Goal: Transaction & Acquisition: Book appointment/travel/reservation

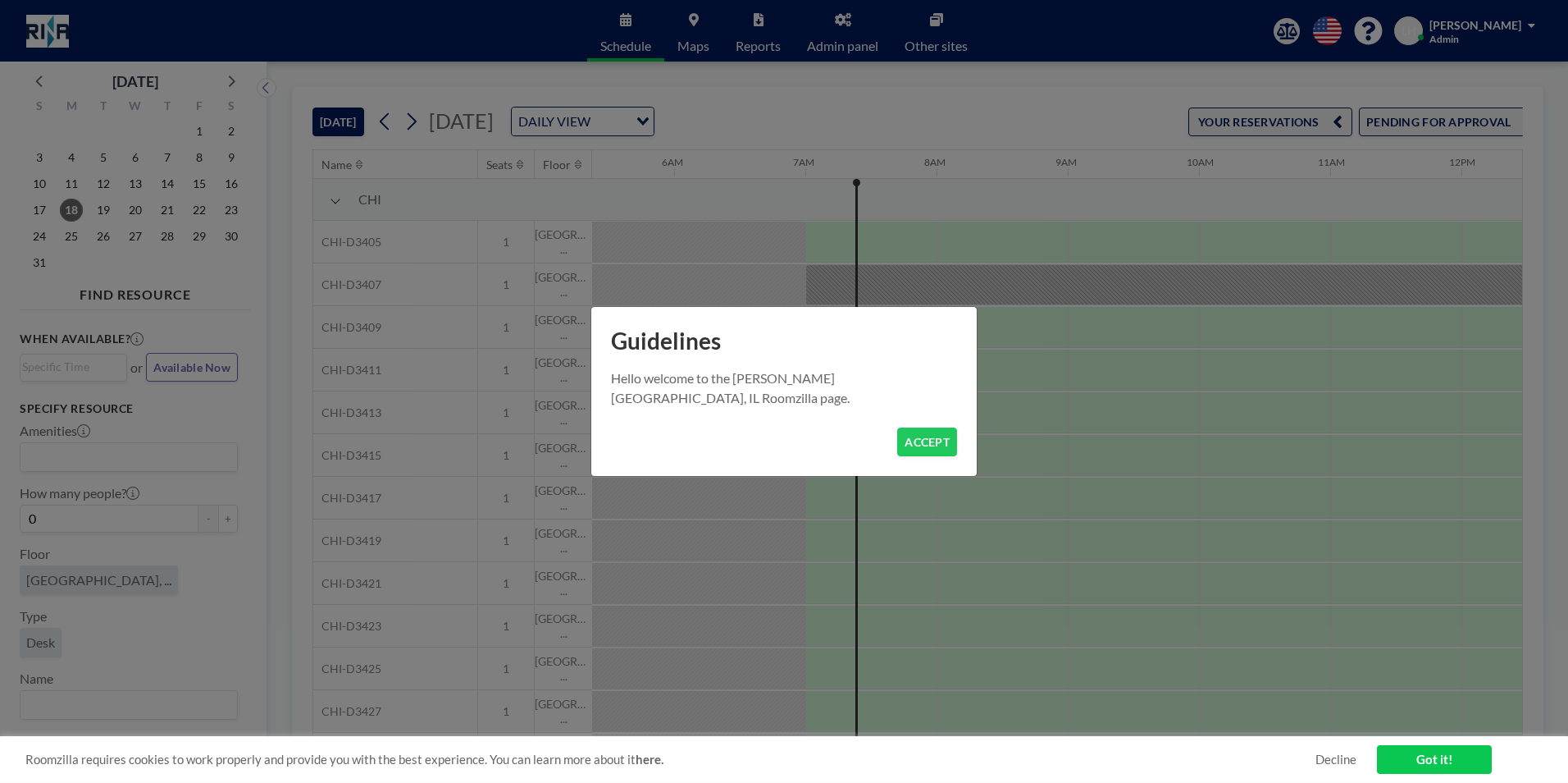
scroll to position [0, 787]
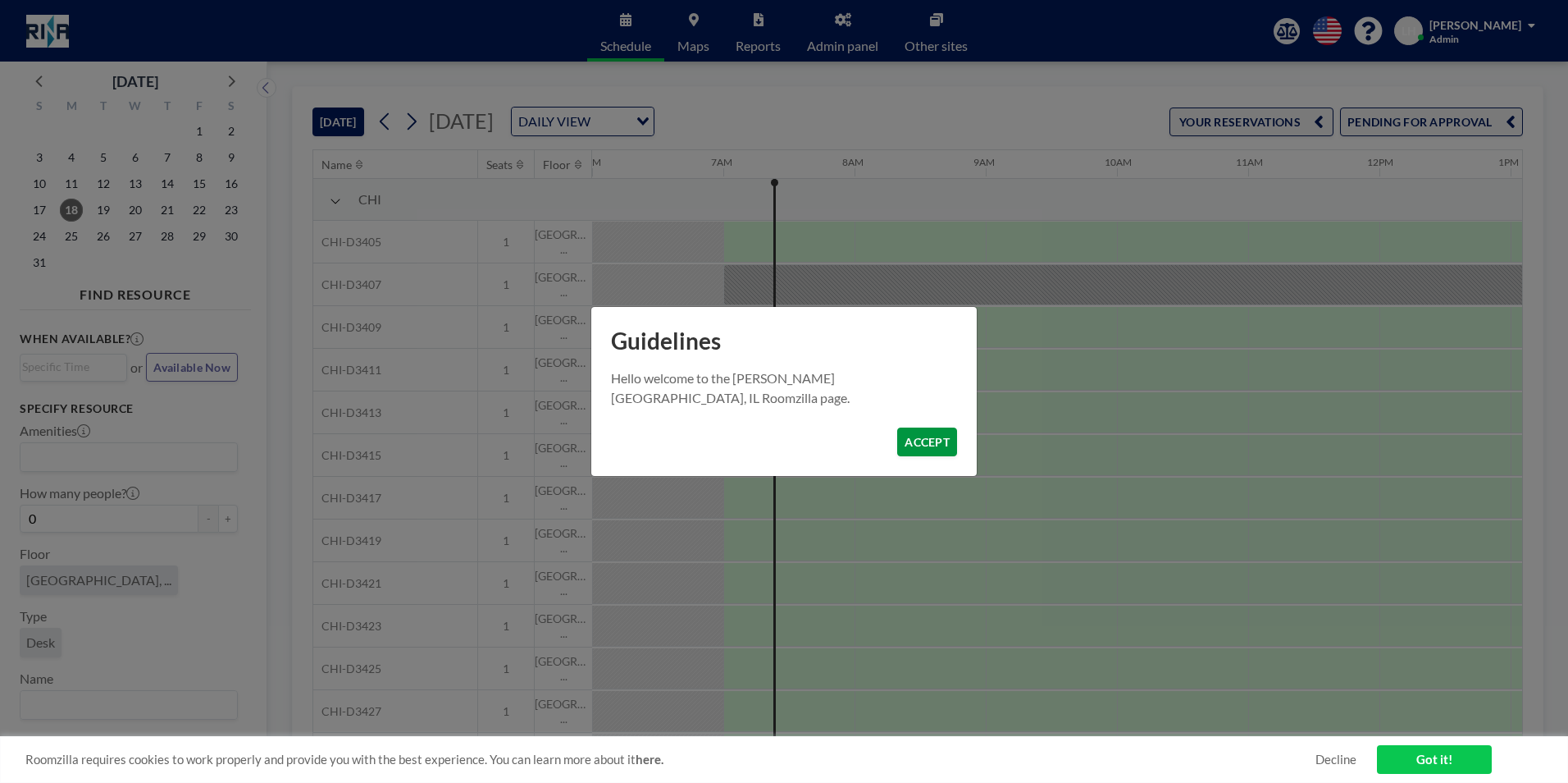
click at [918, 439] on button "ACCEPT" at bounding box center [927, 441] width 60 height 29
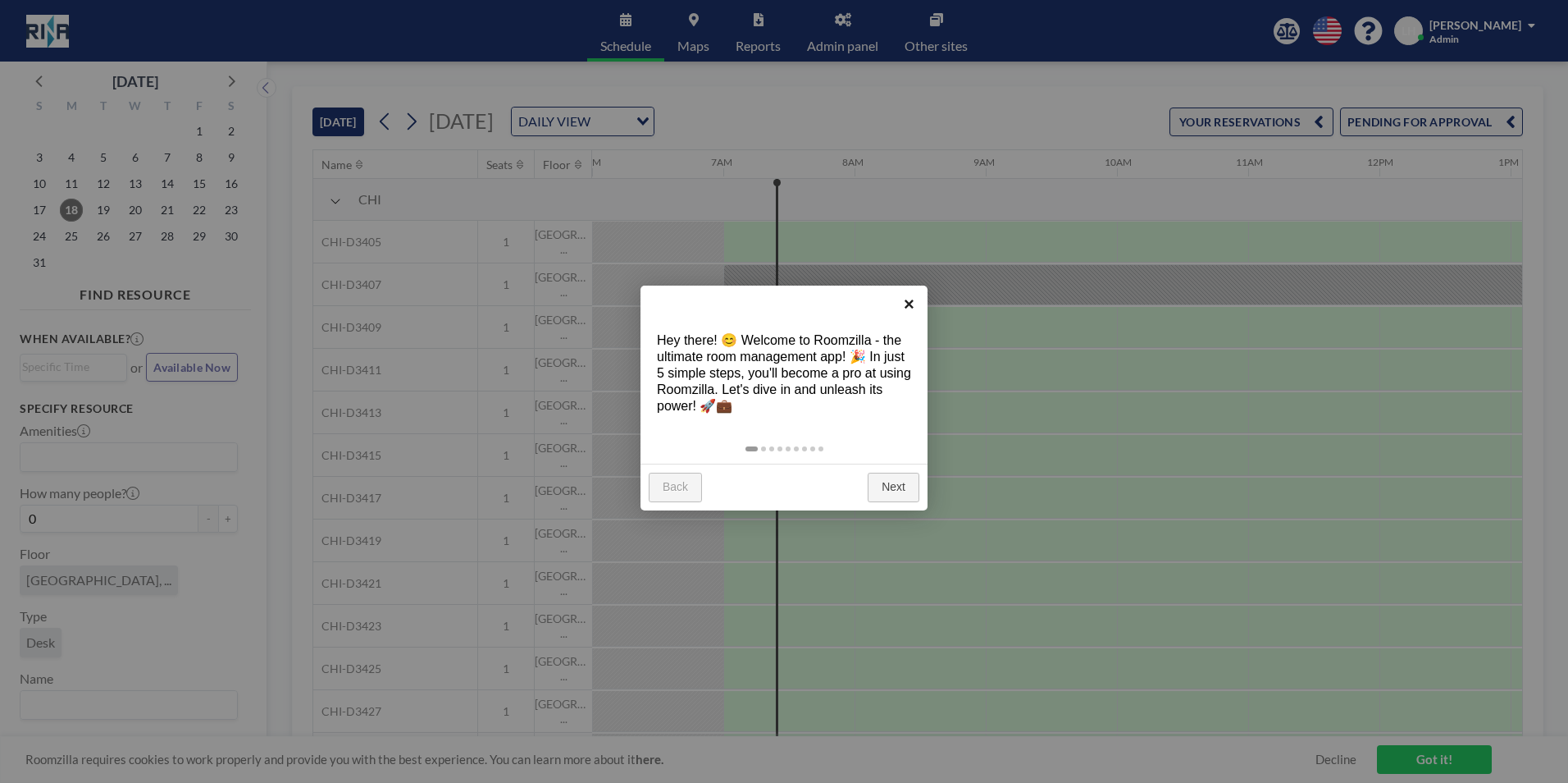
click at [907, 297] on link "×" at bounding box center [909, 303] width 37 height 37
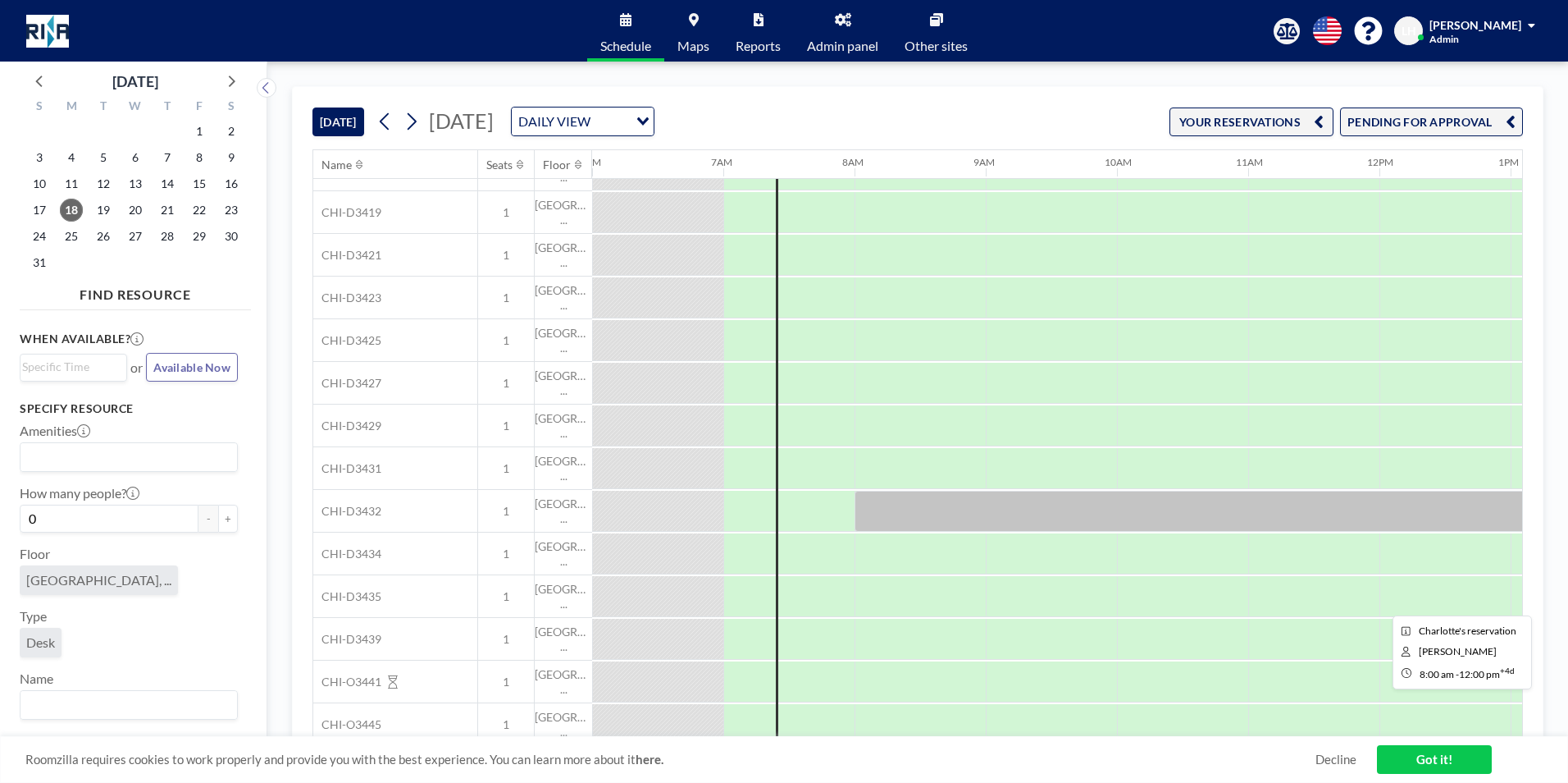
scroll to position [345, 787]
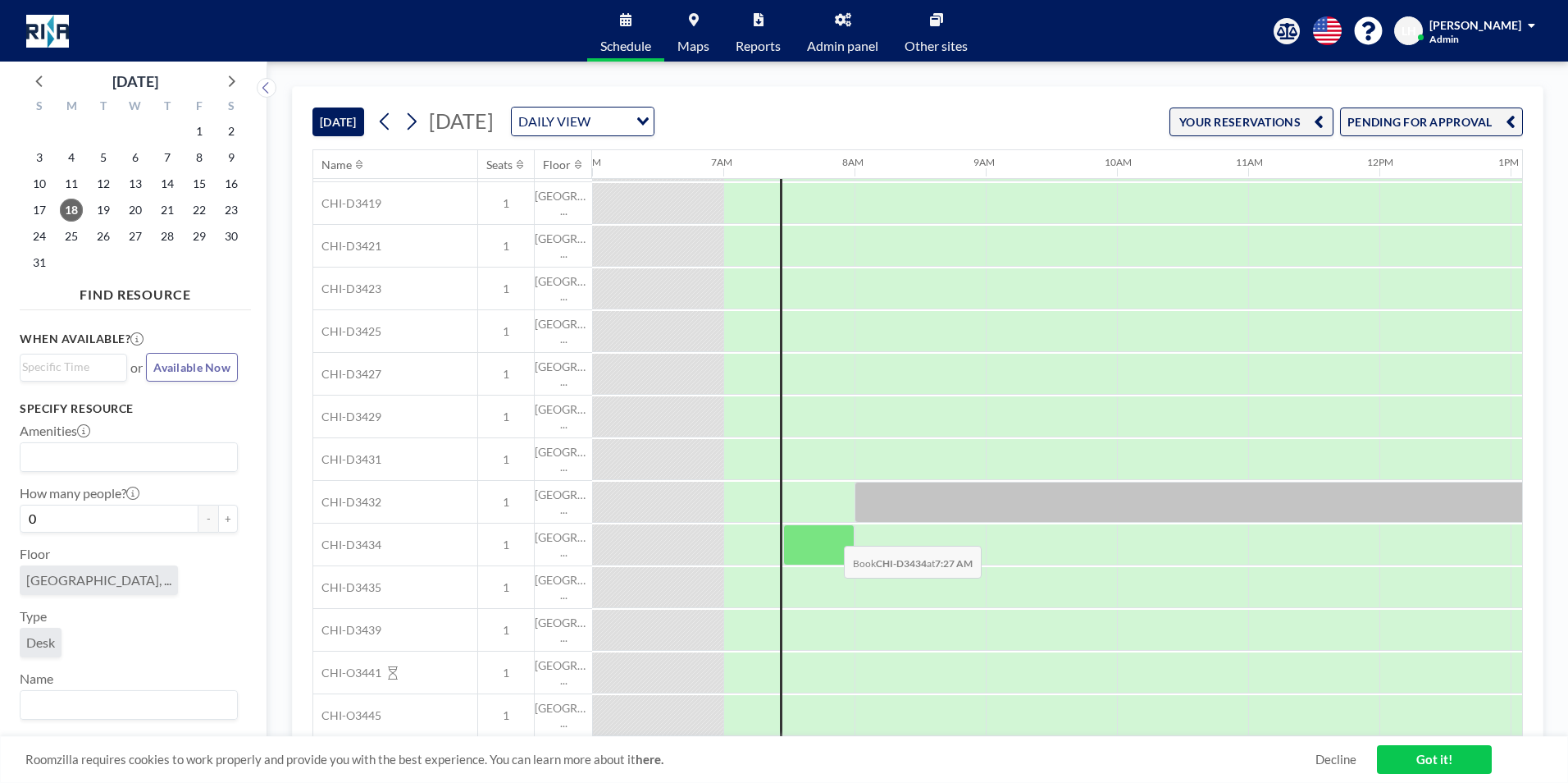
click at [831, 534] on div at bounding box center [819, 545] width 71 height 41
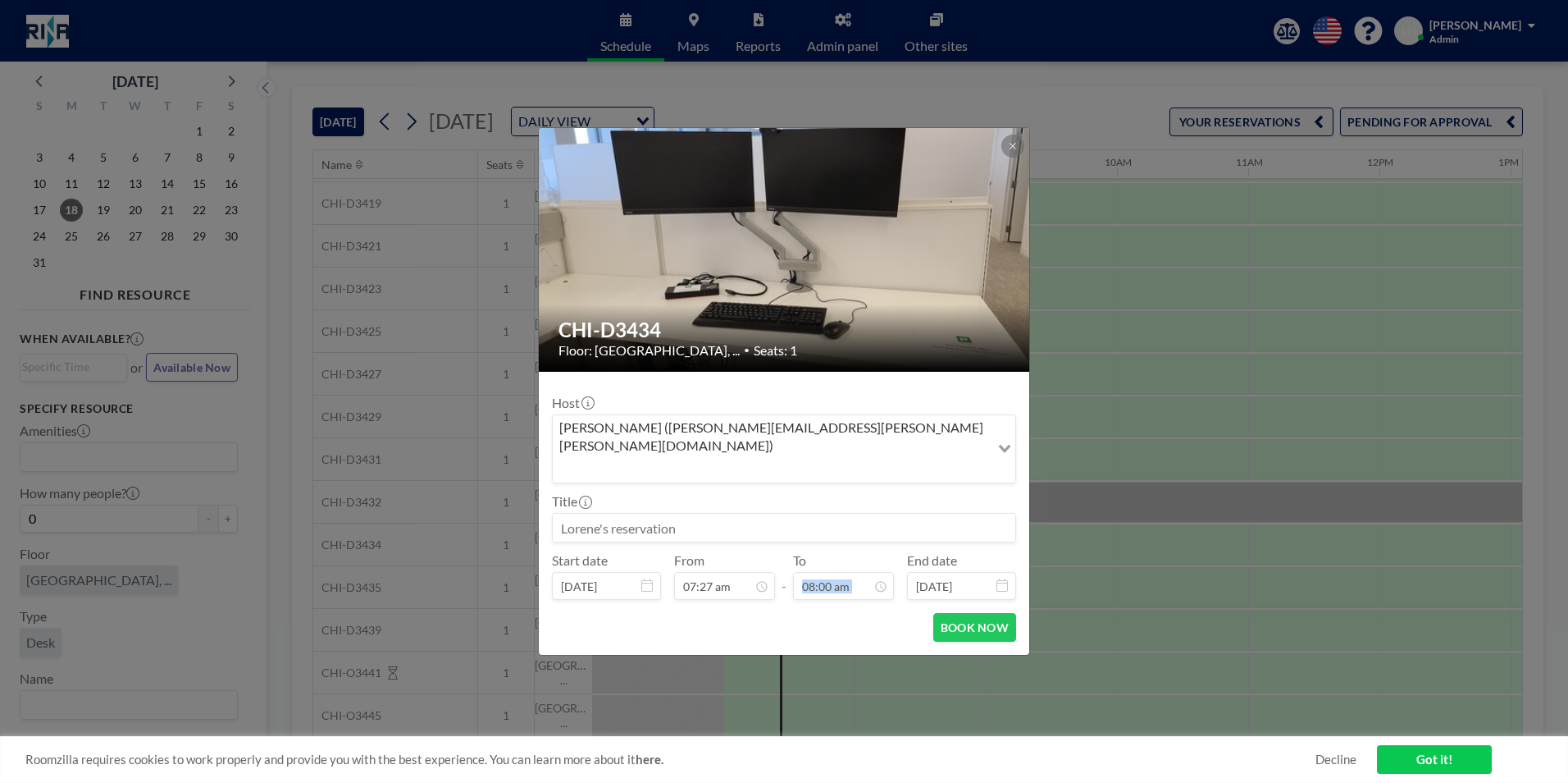
click at [831, 552] on div "To 08:00 am" at bounding box center [843, 576] width 101 height 48
drag, startPoint x: 831, startPoint y: 534, endPoint x: 768, endPoint y: 506, distance: 68.9
click at [768, 514] on input at bounding box center [784, 528] width 463 height 28
type input "[PERSON_NAME]"
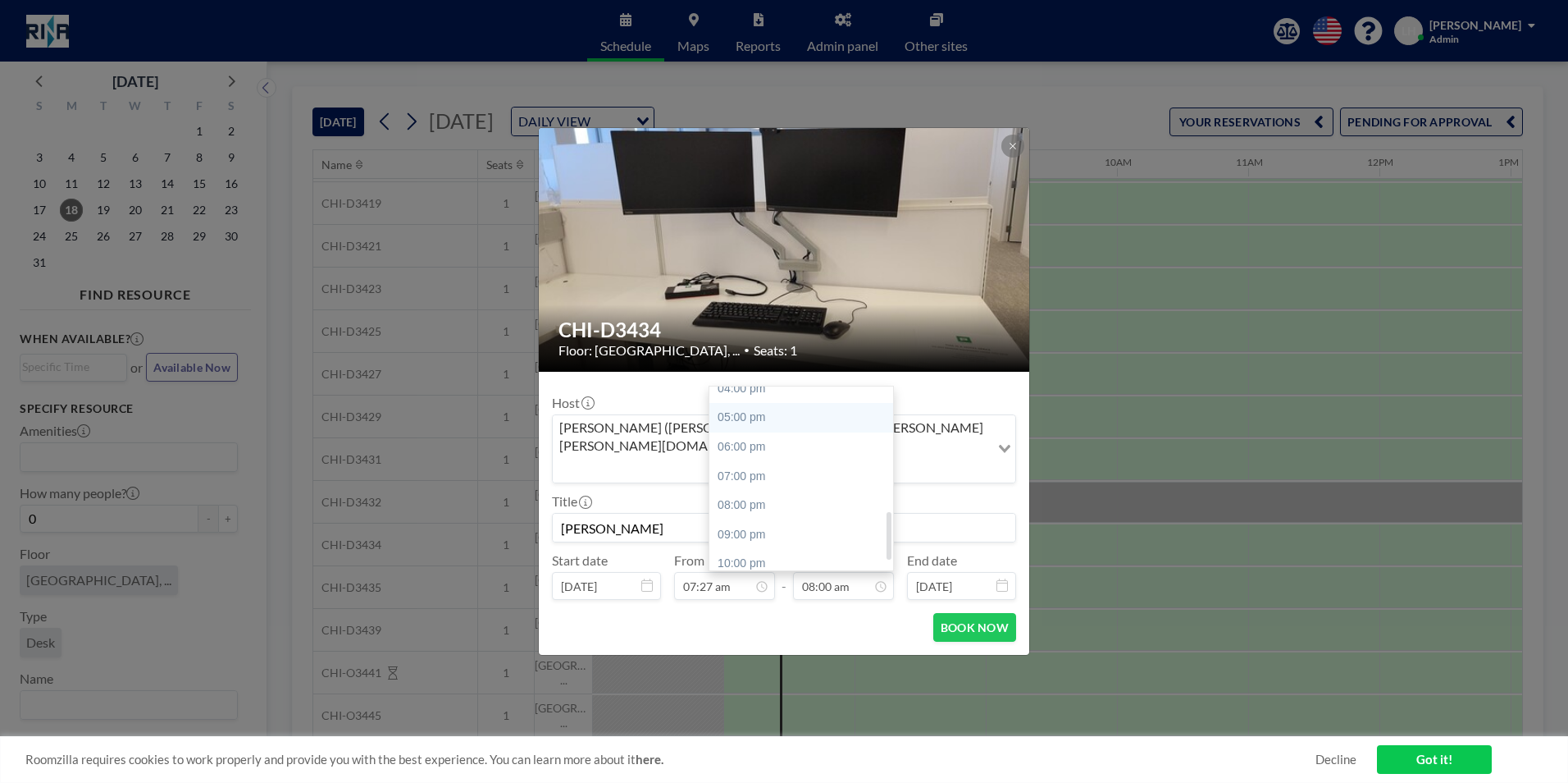
click at [785, 403] on div "05:00 pm" at bounding box center [805, 417] width 192 height 29
type input "05:00 pm"
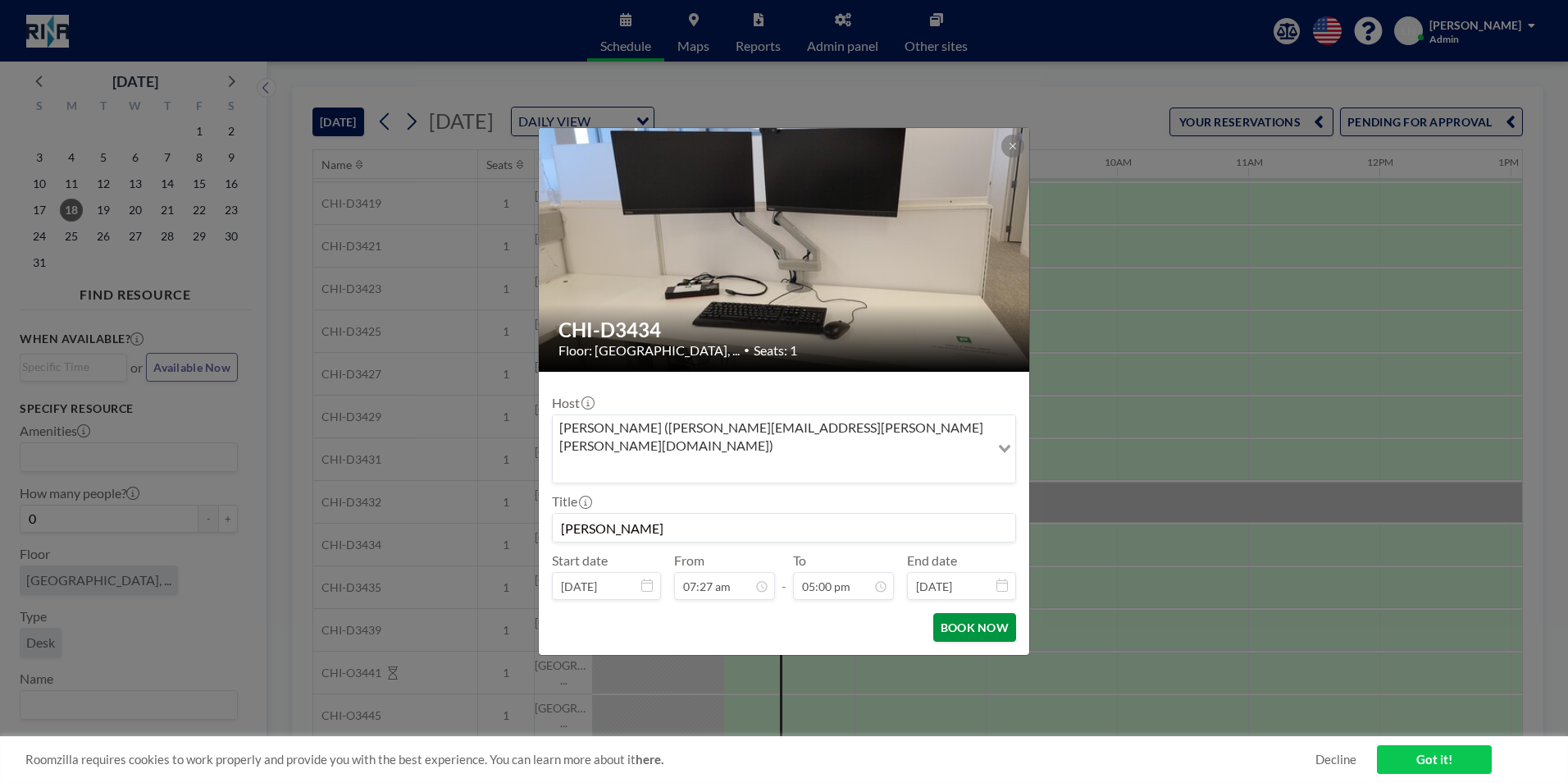
click at [956, 613] on button "BOOK NOW" at bounding box center [974, 627] width 83 height 29
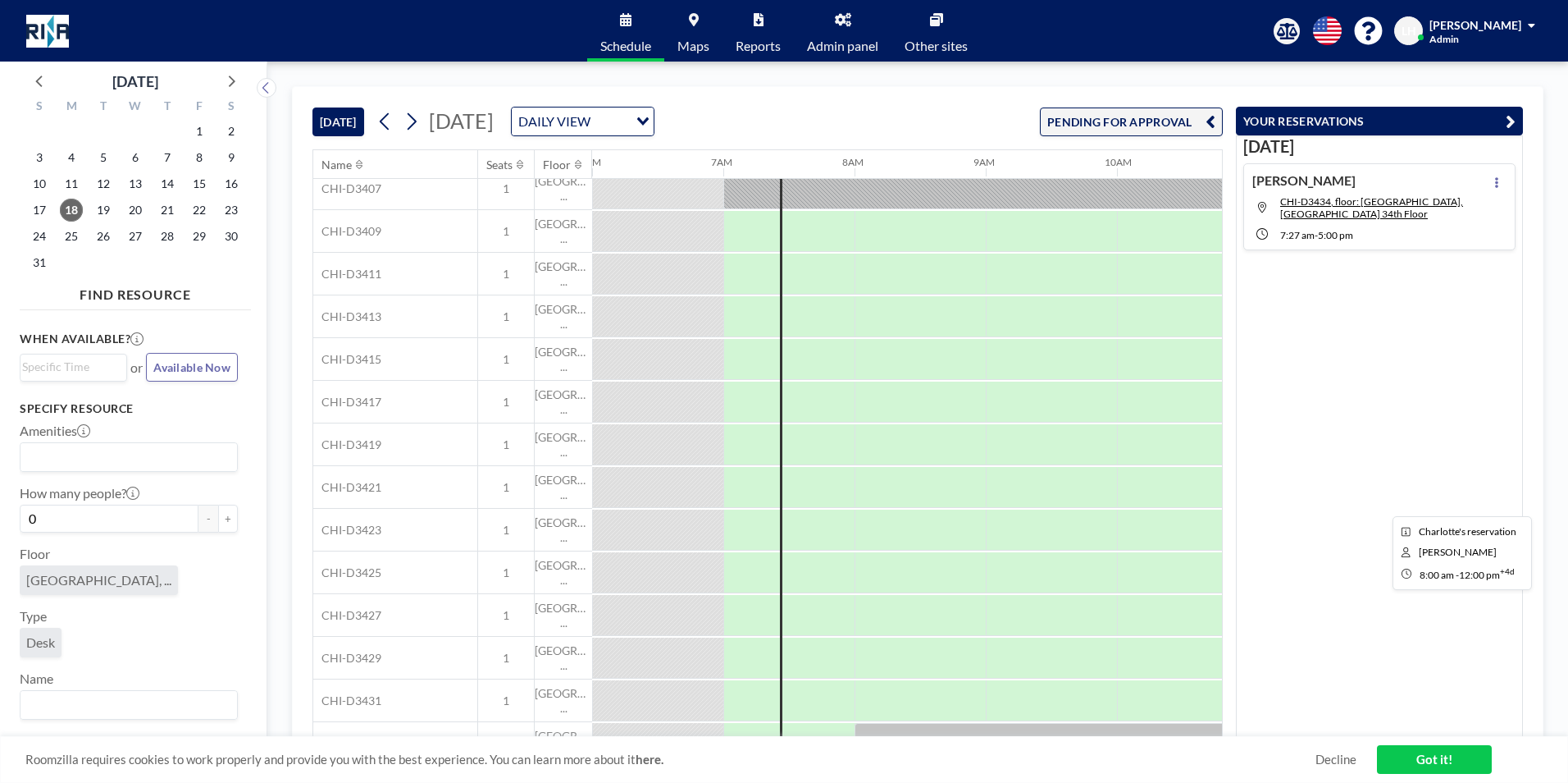
scroll to position [0, 787]
